Goal: Check status: Check status

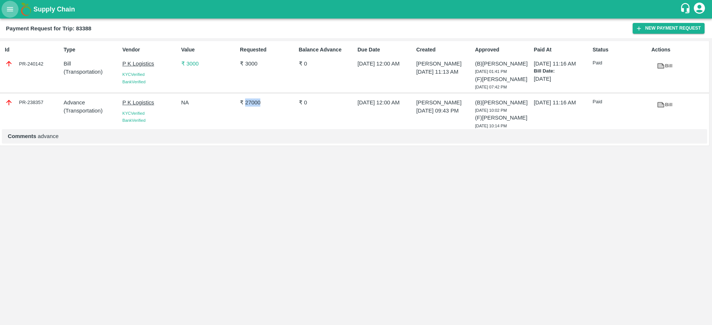
click at [10, 13] on icon "open drawer" at bounding box center [10, 9] width 8 height 8
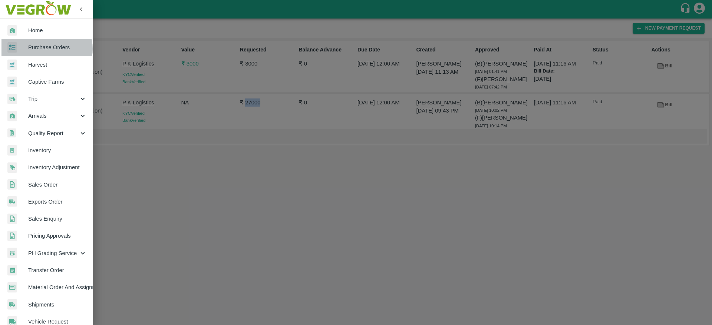
click at [46, 49] on span "Purchase Orders" at bounding box center [57, 47] width 59 height 8
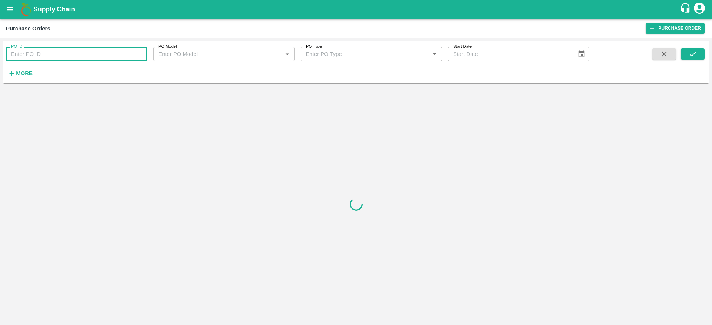
paste input "96177"
click at [54, 52] on input "PO ID" at bounding box center [76, 54] width 141 height 14
click at [690, 54] on icon "submit" at bounding box center [692, 54] width 8 height 8
click at [86, 50] on input "96177" at bounding box center [76, 54] width 141 height 14
click at [683, 52] on button "submit" at bounding box center [692, 54] width 24 height 11
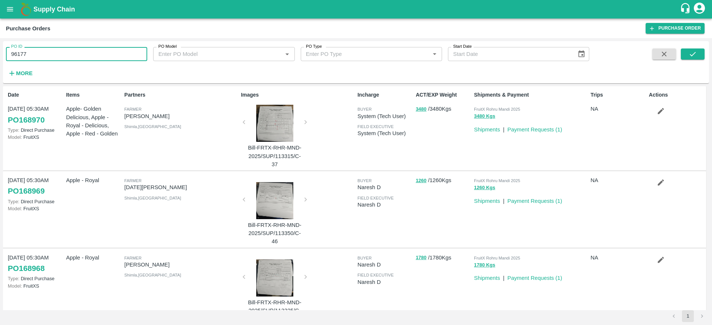
click at [86, 54] on input "96177" at bounding box center [76, 54] width 141 height 14
click at [690, 53] on icon "submit" at bounding box center [692, 54] width 8 height 8
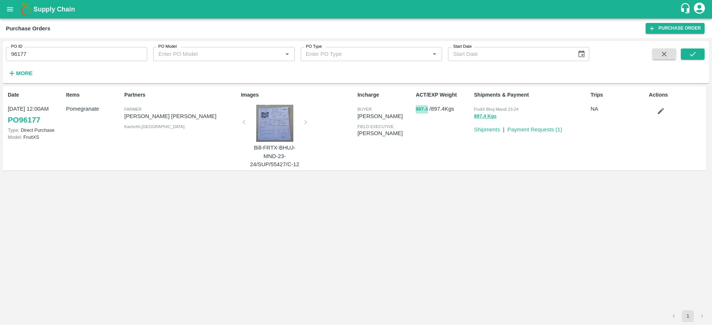
click at [425, 110] on button "897.4" at bounding box center [421, 109] width 12 height 9
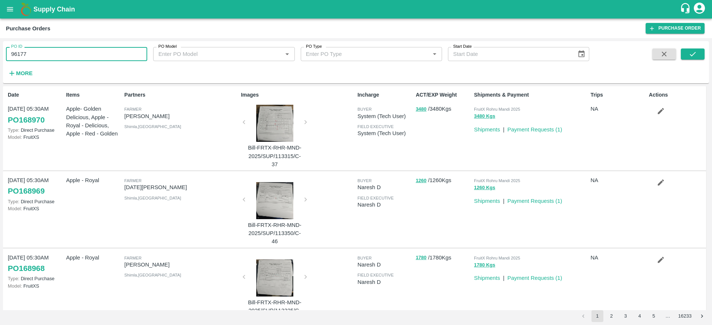
click at [47, 53] on input "96177" at bounding box center [76, 54] width 141 height 14
type input "96177"
click at [695, 52] on icon "submit" at bounding box center [692, 54] width 8 height 8
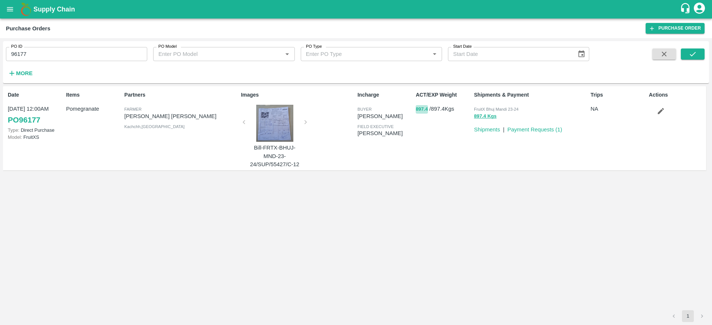
click at [419, 106] on button "897.4" at bounding box center [421, 109] width 12 height 9
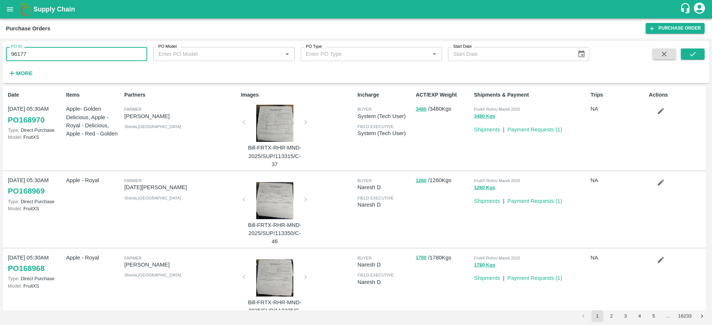
click at [58, 52] on input "96177" at bounding box center [76, 54] width 141 height 14
click at [703, 58] on button "submit" at bounding box center [692, 54] width 24 height 11
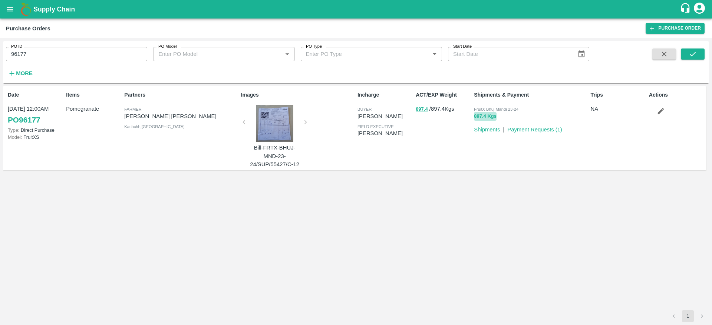
click at [487, 117] on button "897.4 Kgs" at bounding box center [485, 116] width 23 height 9
click at [492, 130] on link "Shipments" at bounding box center [487, 130] width 26 height 6
click at [421, 120] on div "ACT/EXP Weight 897.4 / 897.4 Kgs" at bounding box center [441, 128] width 58 height 80
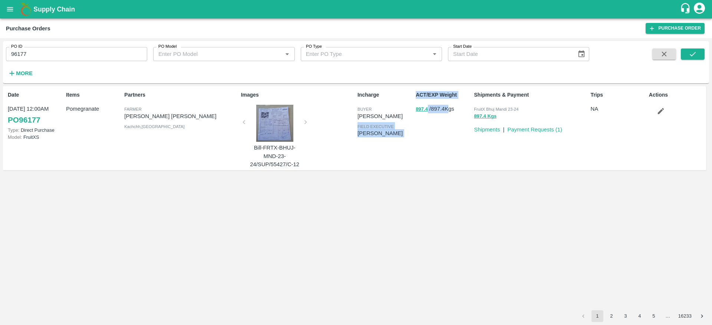
drag, startPoint x: 411, startPoint y: 112, endPoint x: 449, endPoint y: 114, distance: 38.3
click at [449, 114] on div "Date 11 May, 12:00AM PO 96177 Type: Direct Purchase Model: FruitXS Items Pomegr…" at bounding box center [354, 128] width 703 height 85
click at [449, 114] on div "ACT/EXP Weight 897.4 / 897.4 Kgs" at bounding box center [441, 128] width 58 height 80
click at [521, 129] on link "Payment Requests ( 1 )" at bounding box center [534, 130] width 55 height 6
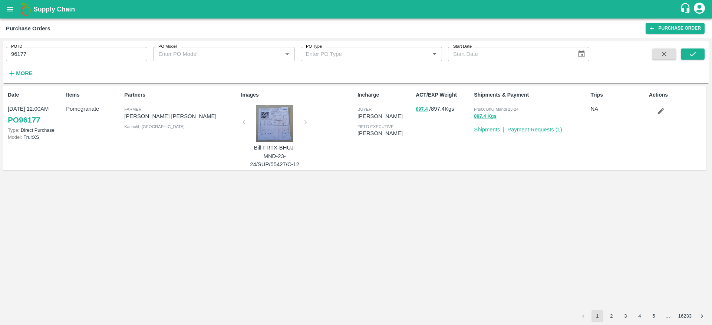
click at [278, 118] on div at bounding box center [275, 123] width 56 height 37
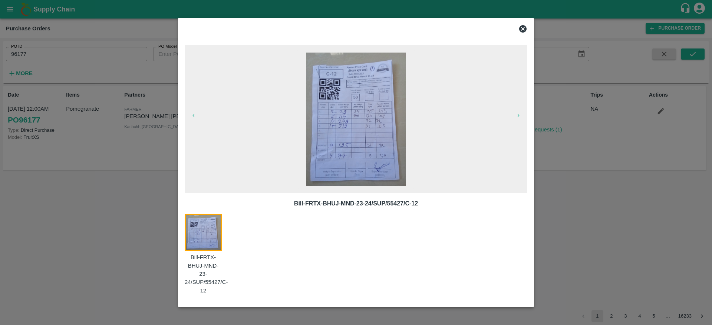
click at [379, 164] on img at bounding box center [356, 119] width 100 height 133
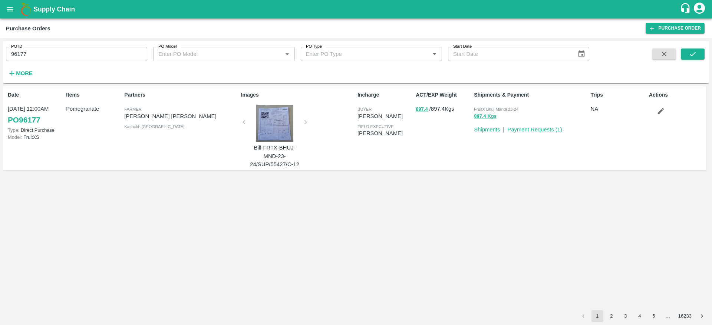
click at [416, 117] on div "ACT/EXP Weight 897.4 / 897.4 Kgs" at bounding box center [441, 128] width 58 height 80
click at [425, 111] on button "897.4" at bounding box center [421, 109] width 12 height 9
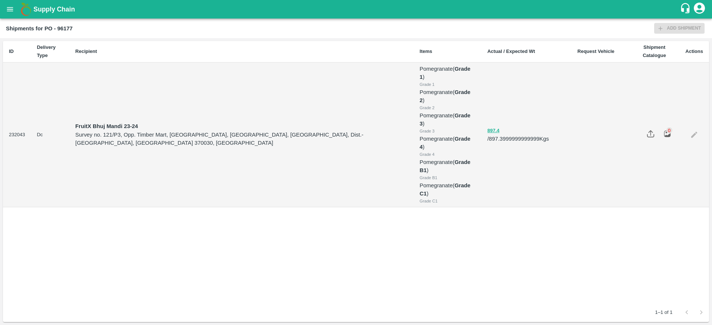
click at [646, 130] on img at bounding box center [650, 134] width 8 height 8
click at [0, 0] on input "file" at bounding box center [0, 0] width 0 height 0
click at [487, 127] on button "897.4" at bounding box center [493, 131] width 12 height 9
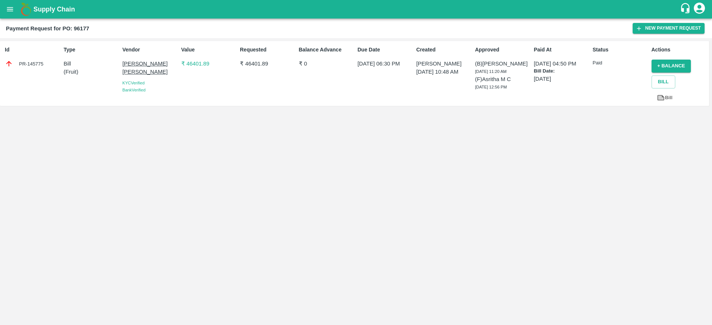
click at [34, 63] on div "PR-145775" at bounding box center [33, 64] width 56 height 8
copy div "145775"
click at [34, 63] on div "PR-145775" at bounding box center [33, 64] width 56 height 8
